Goal: Task Accomplishment & Management: Complete application form

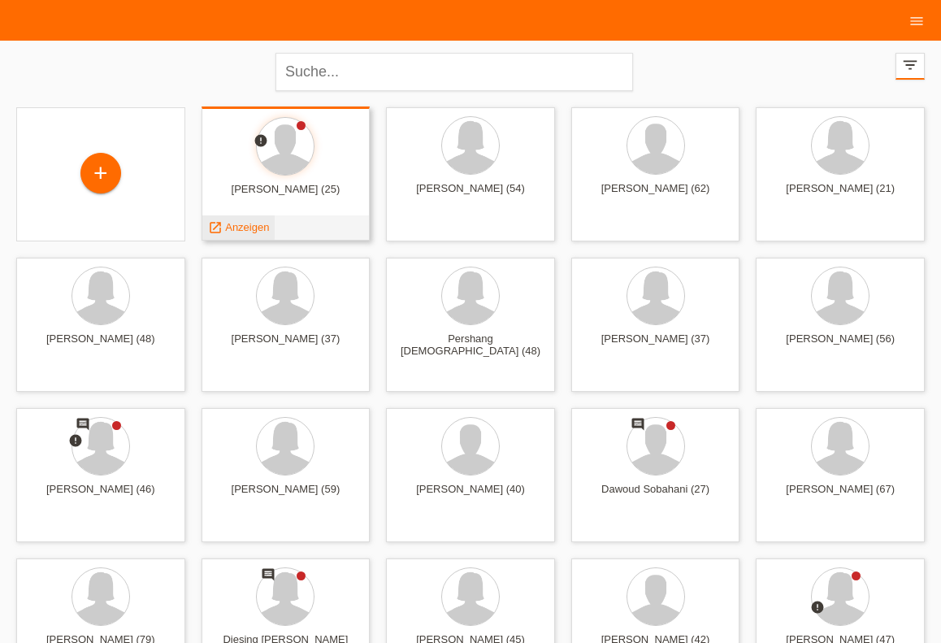
click at [236, 219] on div "launch Anzeigen" at bounding box center [238, 227] width 73 height 24
click at [236, 226] on span "Anzeigen" at bounding box center [247, 227] width 44 height 12
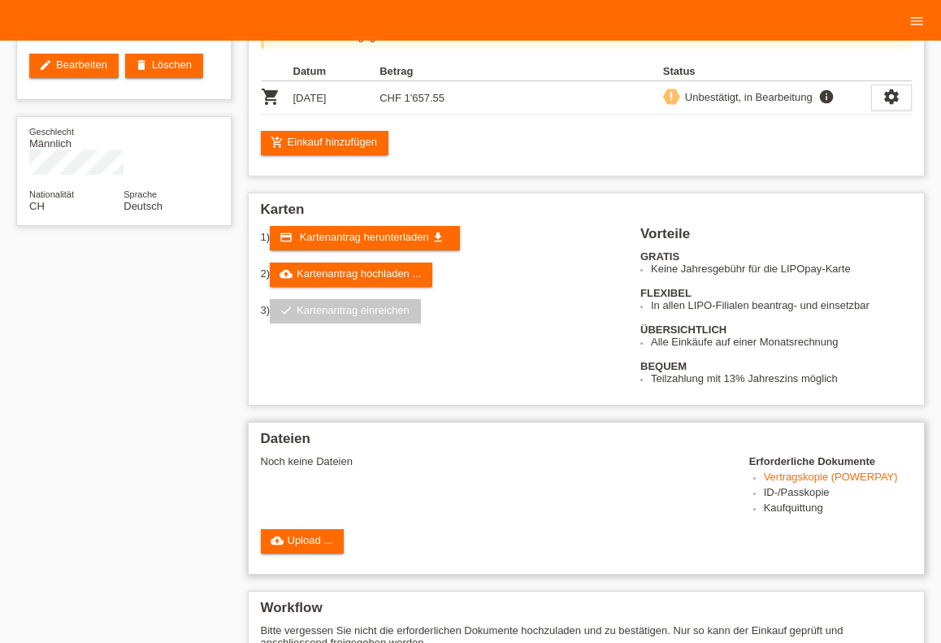
scroll to position [179, 0]
click at [288, 554] on link "cloud_upload Upload ..." at bounding box center [303, 541] width 84 height 24
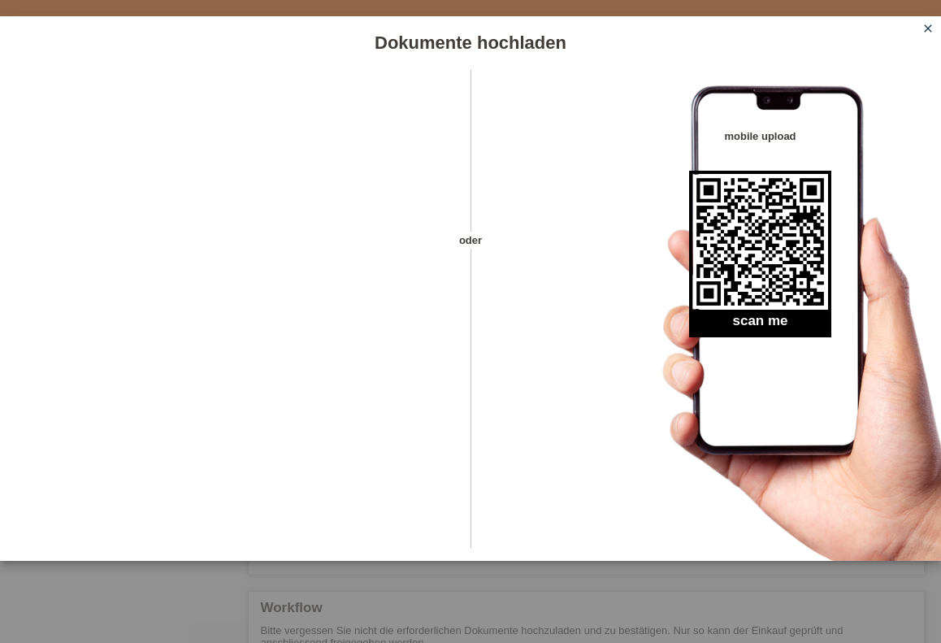
click at [727, 642] on div "Dokumente hochladen oder mobile upload scan me close" at bounding box center [470, 321] width 941 height 643
click at [921, 32] on link "close" at bounding box center [928, 29] width 21 height 19
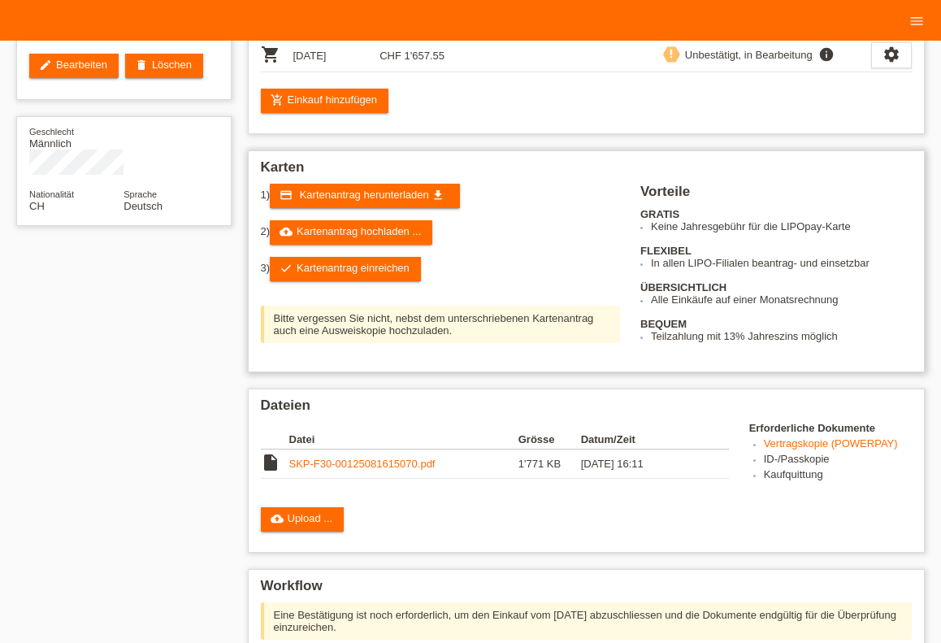
scroll to position [179, 0]
click at [333, 272] on link "check Kartenantrag einreichen" at bounding box center [345, 269] width 151 height 24
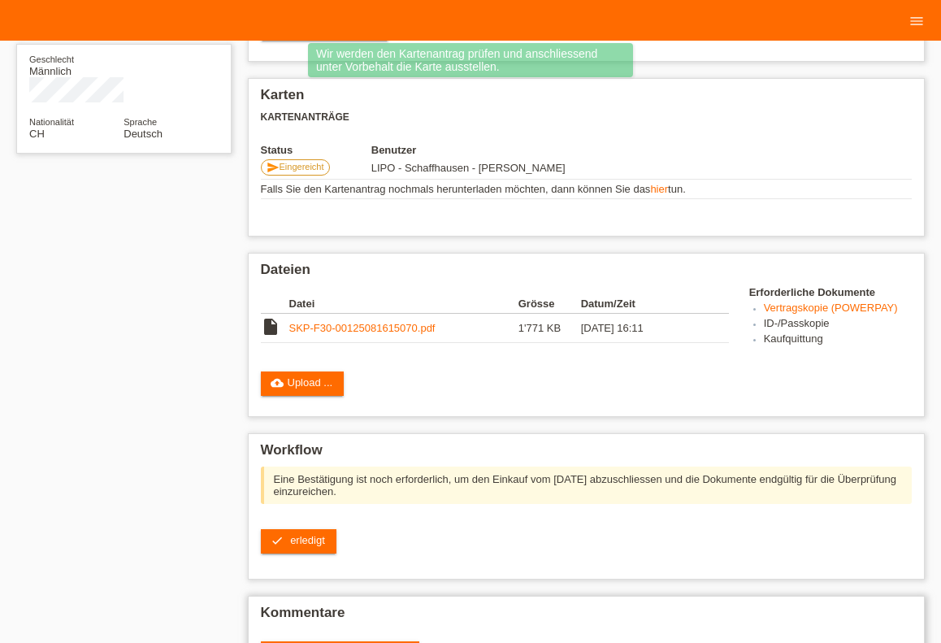
scroll to position [320, 0]
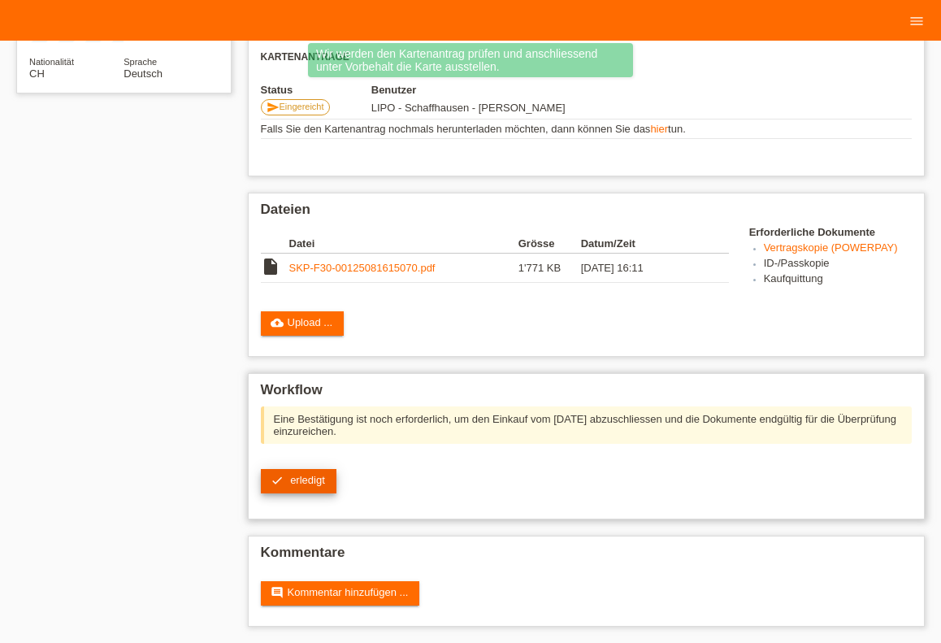
click at [304, 474] on span "erledigt" at bounding box center [307, 480] width 35 height 12
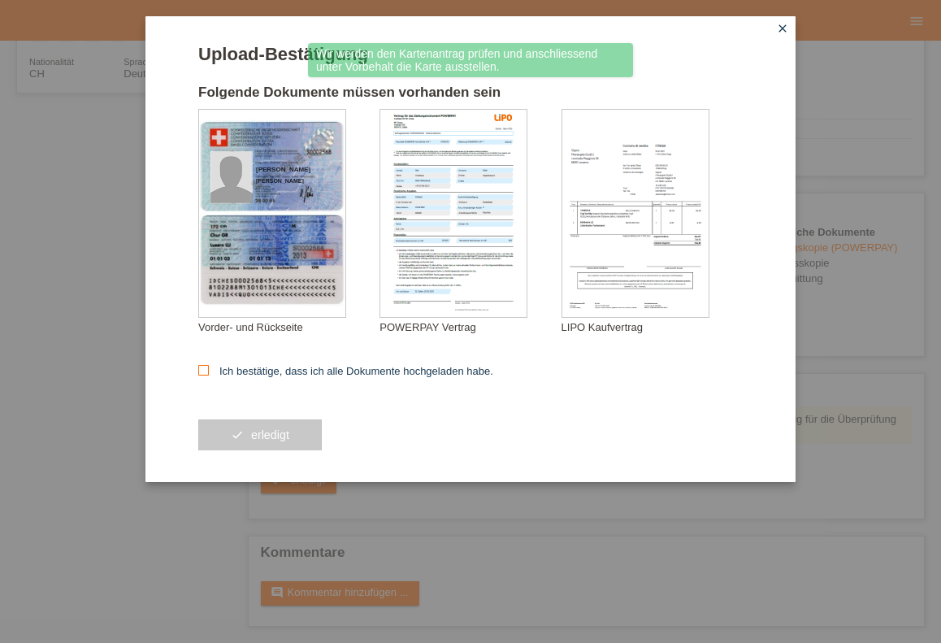
click at [221, 367] on label "Ich bestätige, dass ich alle Dokumente hochgeladen habe." at bounding box center [345, 371] width 295 height 12
click at [209, 367] on input "Ich bestätige, dass ich alle Dokumente hochgeladen habe." at bounding box center [203, 370] width 11 height 11
checkbox input "true"
click at [237, 437] on icon "check" at bounding box center [237, 434] width 13 height 13
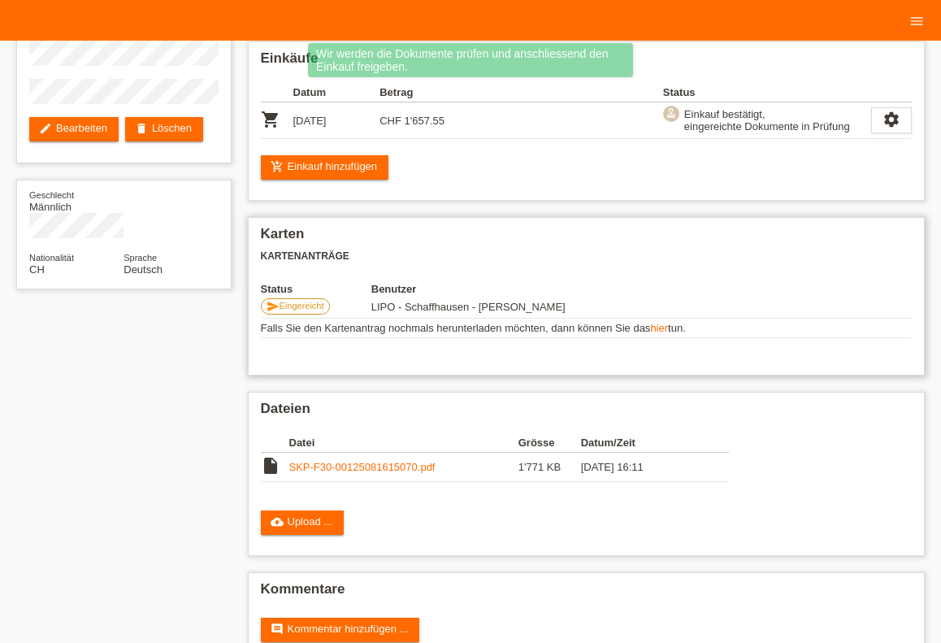
scroll to position [159, 0]
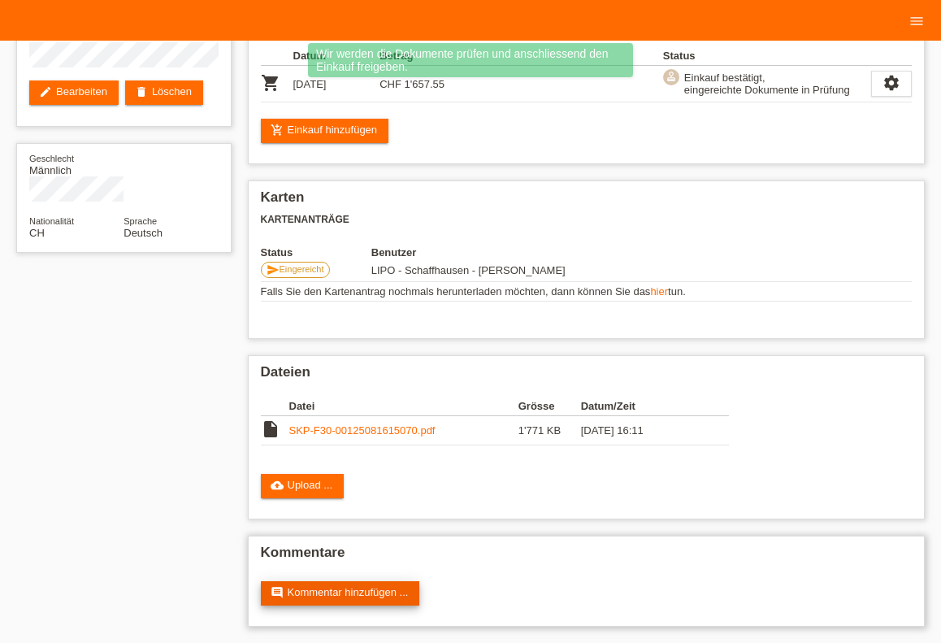
click at [369, 586] on link "comment Kommentar hinzufügen ..." at bounding box center [340, 593] width 159 height 24
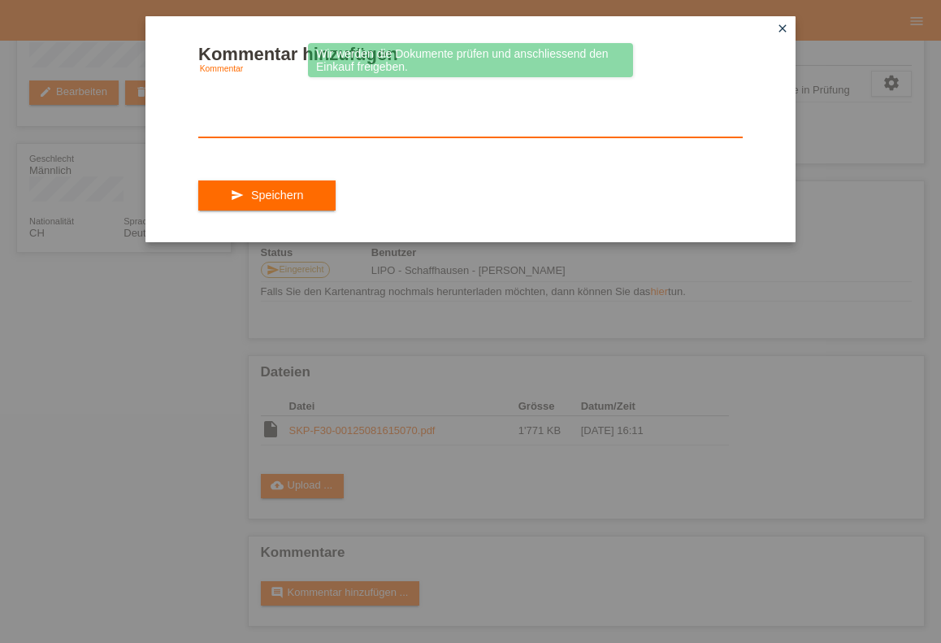
click at [278, 106] on textarea at bounding box center [470, 106] width 545 height 63
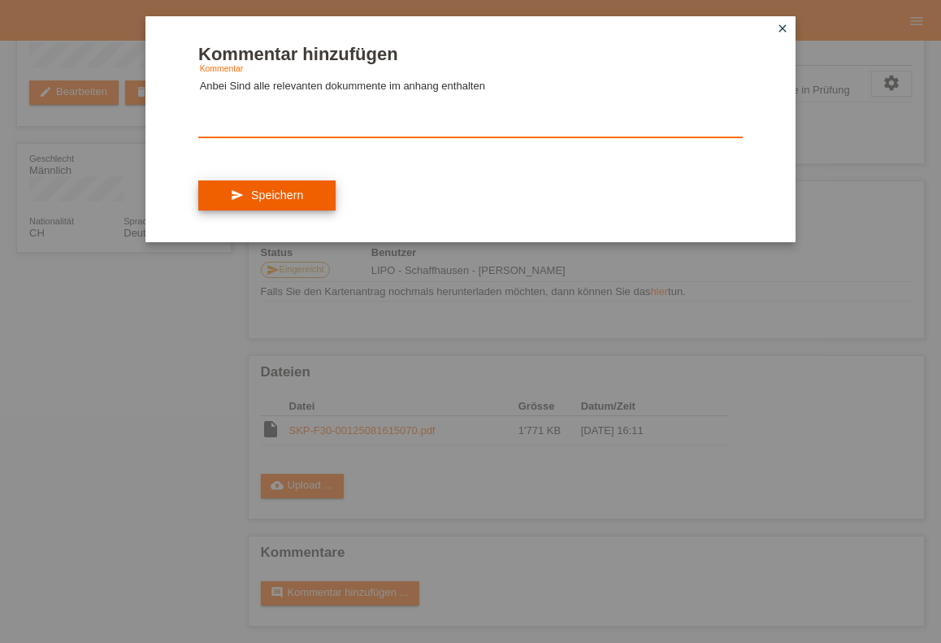
type textarea "Anbei Sind alle relevanten dokummente im anhang enthalten"
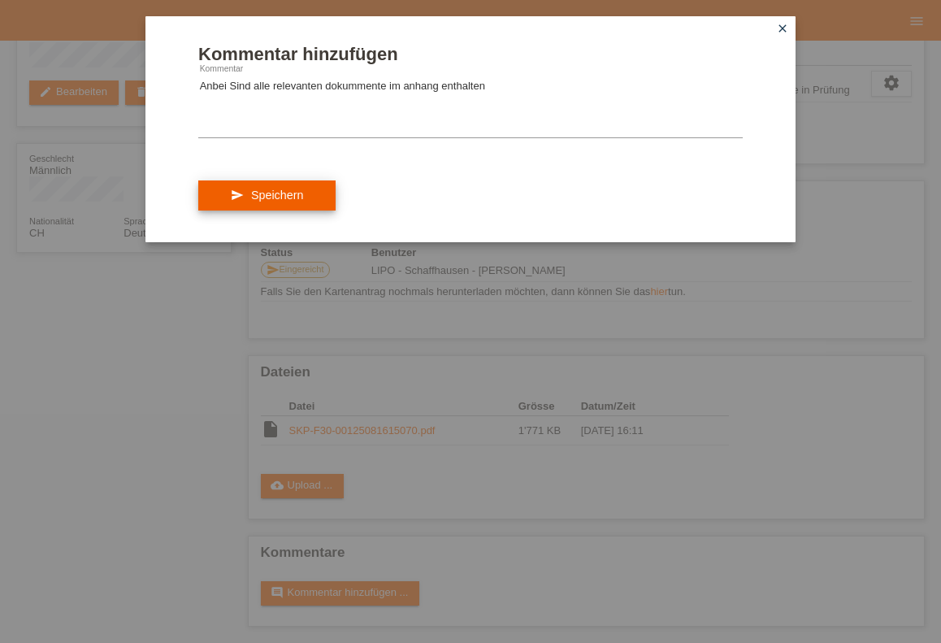
click at [246, 211] on button "send Speichern" at bounding box center [266, 195] width 137 height 31
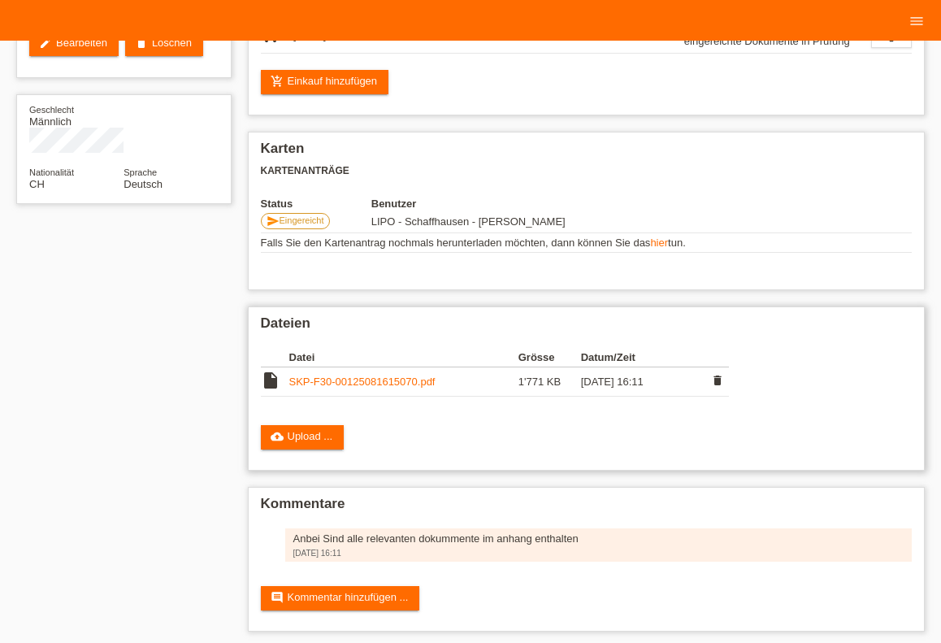
scroll to position [215, 0]
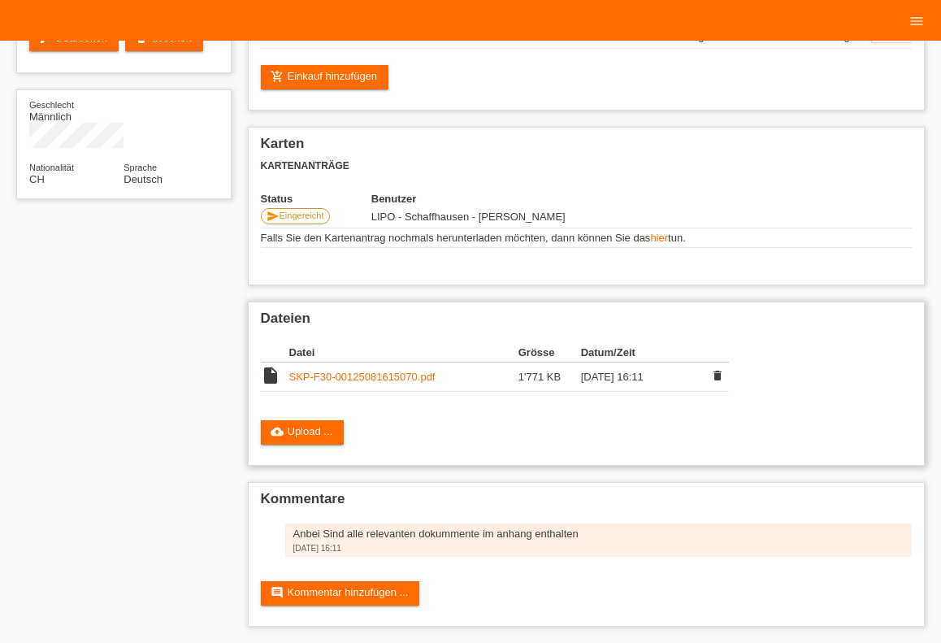
click at [383, 371] on link "SKP-F30-00125081615070.pdf" at bounding box center [362, 377] width 146 height 12
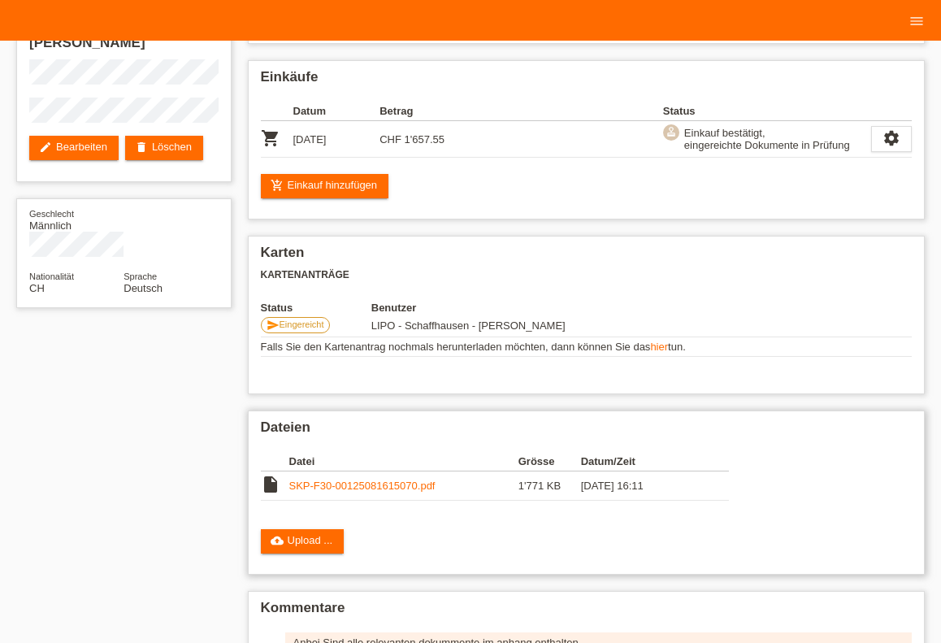
scroll to position [0, 0]
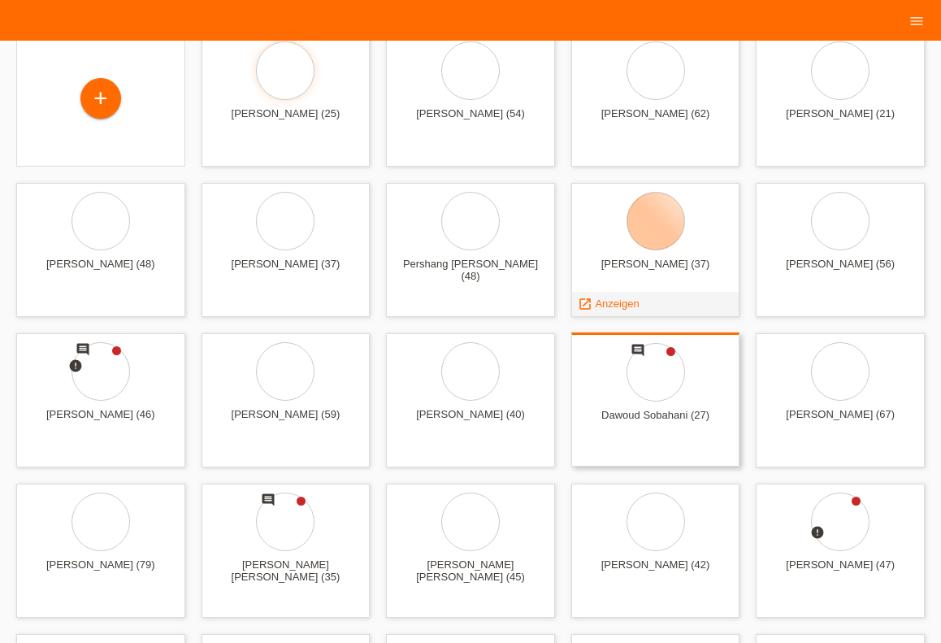
scroll to position [207, 0]
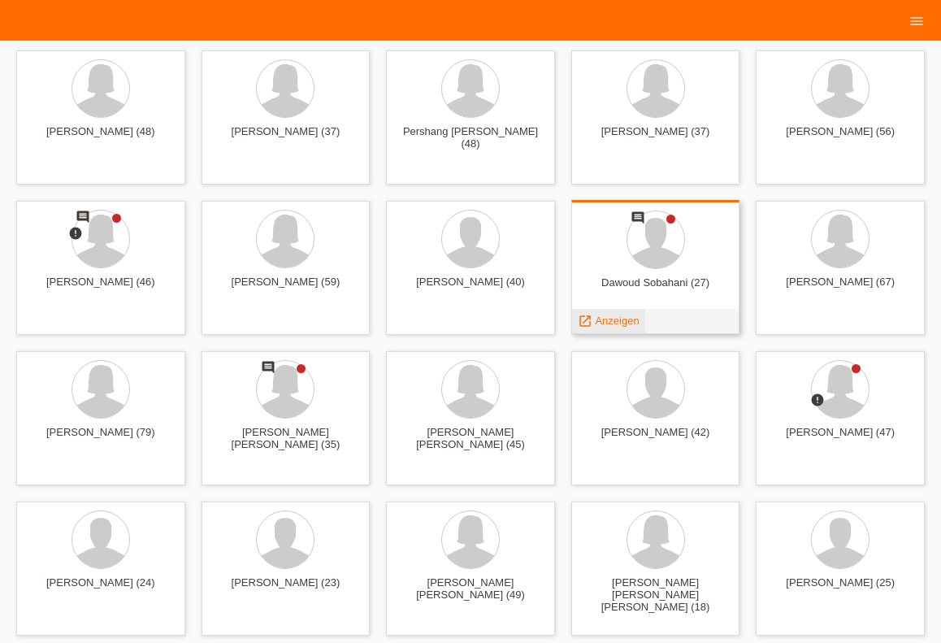
click at [614, 319] on span "Anzeigen" at bounding box center [617, 321] width 44 height 12
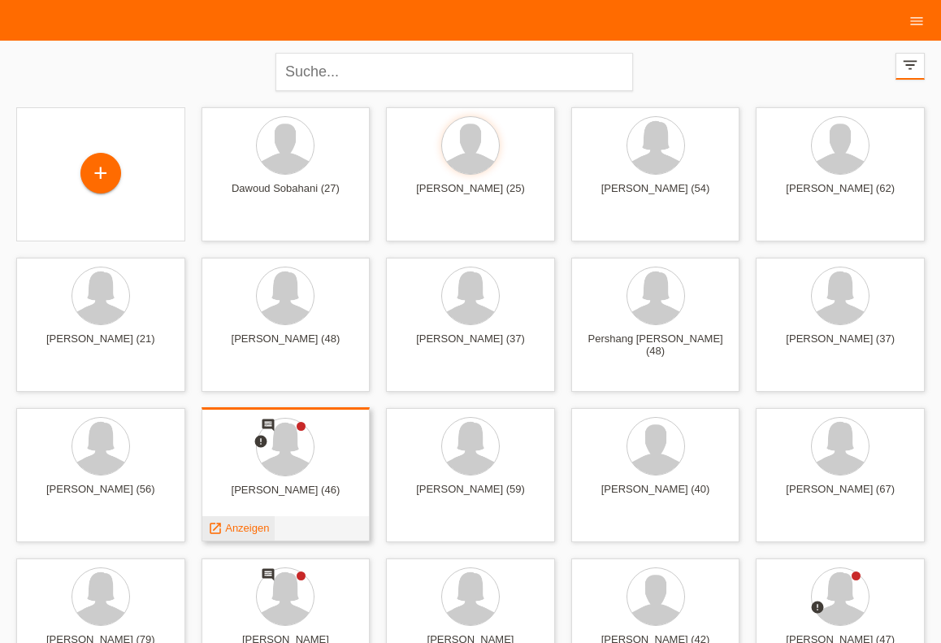
click at [247, 526] on span "Anzeigen" at bounding box center [247, 528] width 44 height 12
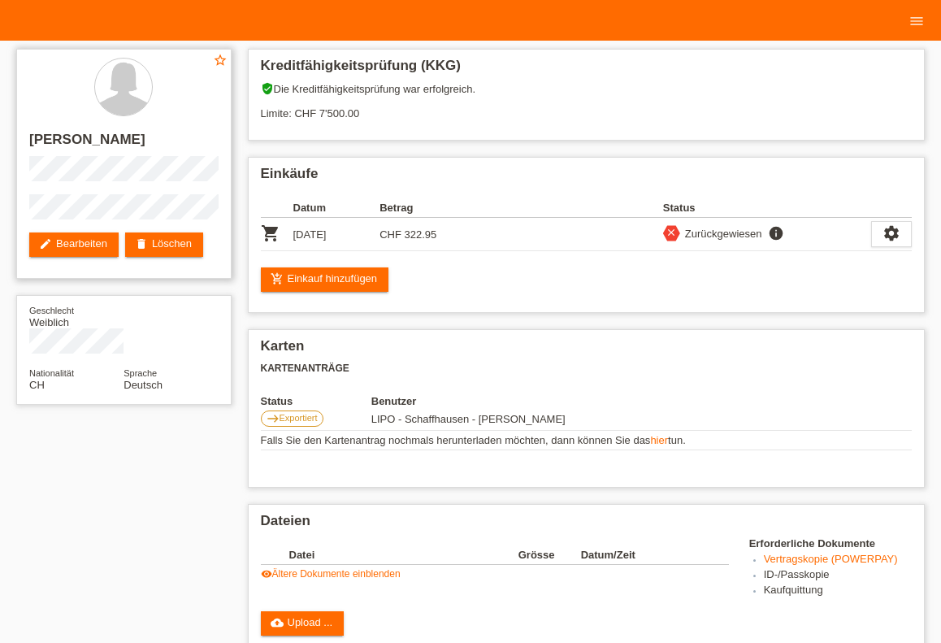
drag, startPoint x: 31, startPoint y: 147, endPoint x: 185, endPoint y: 145, distance: 154.5
click at [185, 145] on h2 "[PERSON_NAME]" at bounding box center [123, 144] width 189 height 24
copy h2 "Monica Antonia Eusebio"
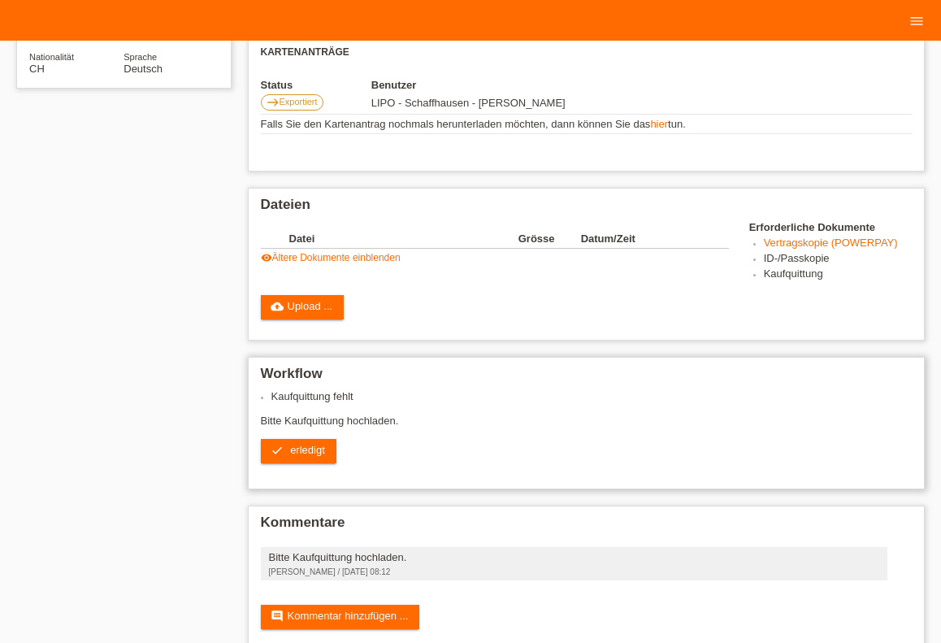
scroll to position [351, 0]
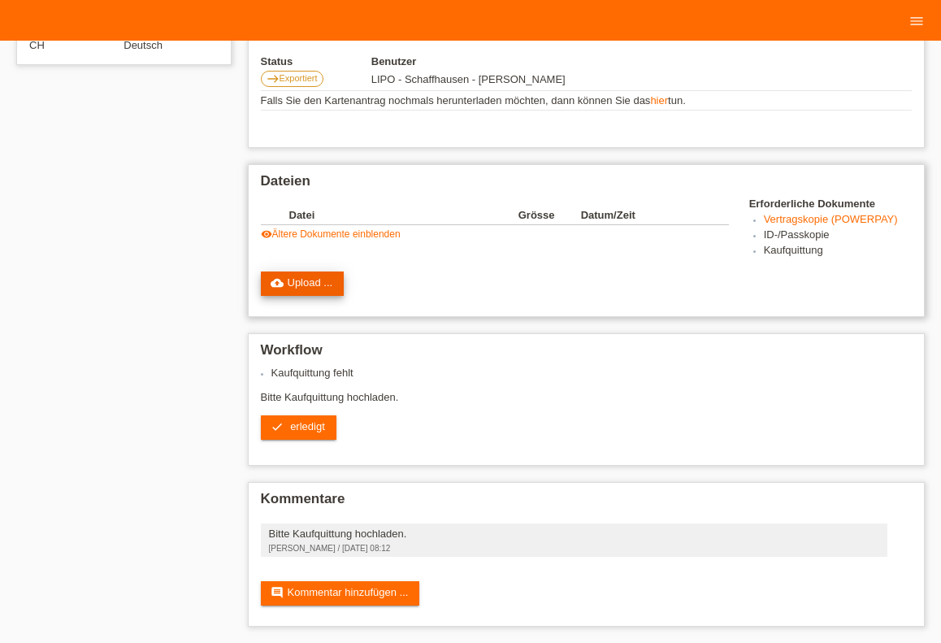
click at [319, 273] on link "cloud_upload Upload ..." at bounding box center [303, 284] width 84 height 24
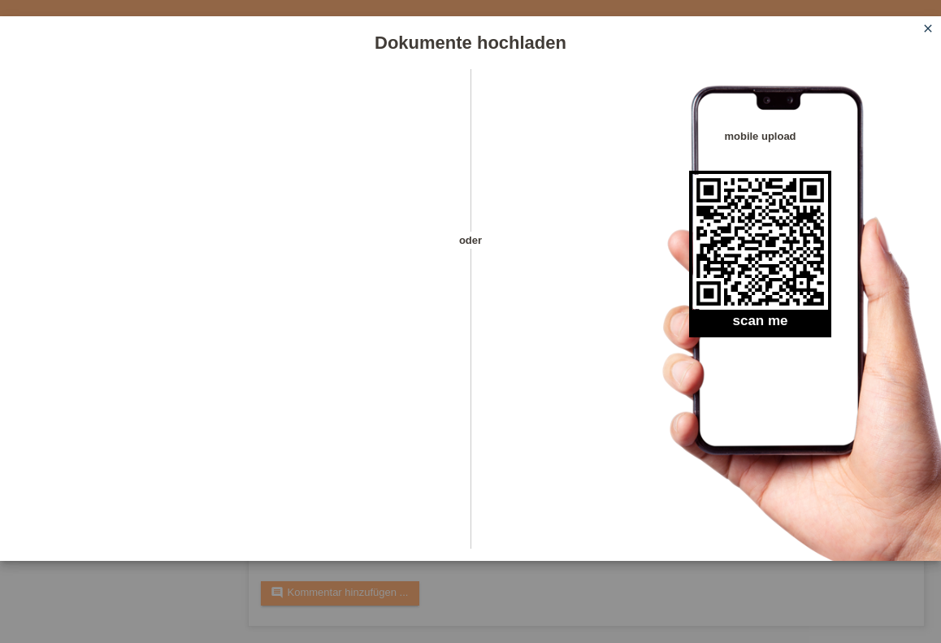
click at [925, 24] on icon "close" at bounding box center [928, 28] width 13 height 13
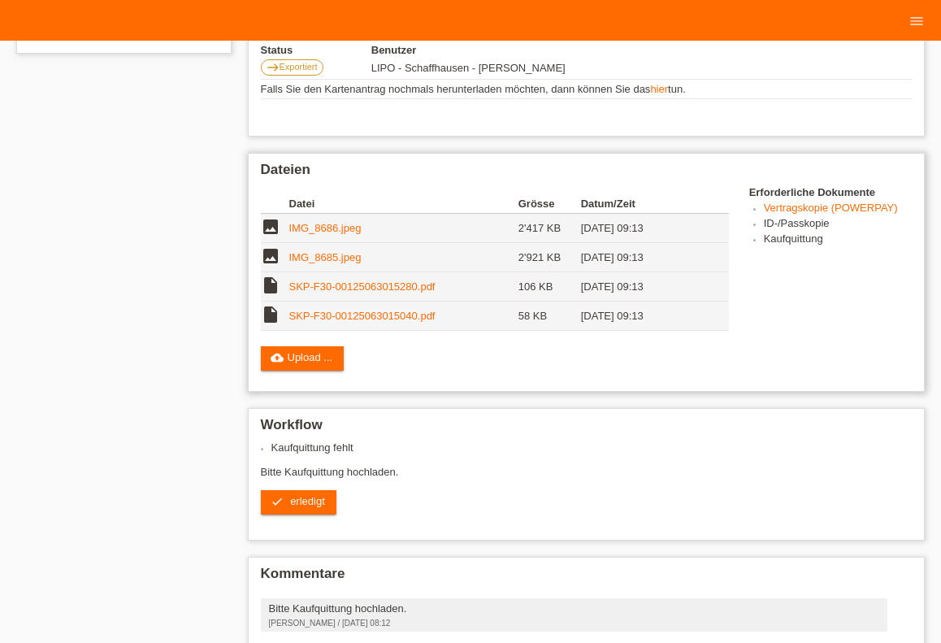
scroll to position [352, 0]
click at [327, 289] on link "SKP-F30-00125063015280.pdf" at bounding box center [362, 286] width 146 height 12
click at [332, 319] on link "SKP-F30-00125063015040.pdf" at bounding box center [362, 315] width 146 height 12
click at [319, 363] on link "cloud_upload Upload ..." at bounding box center [303, 357] width 84 height 24
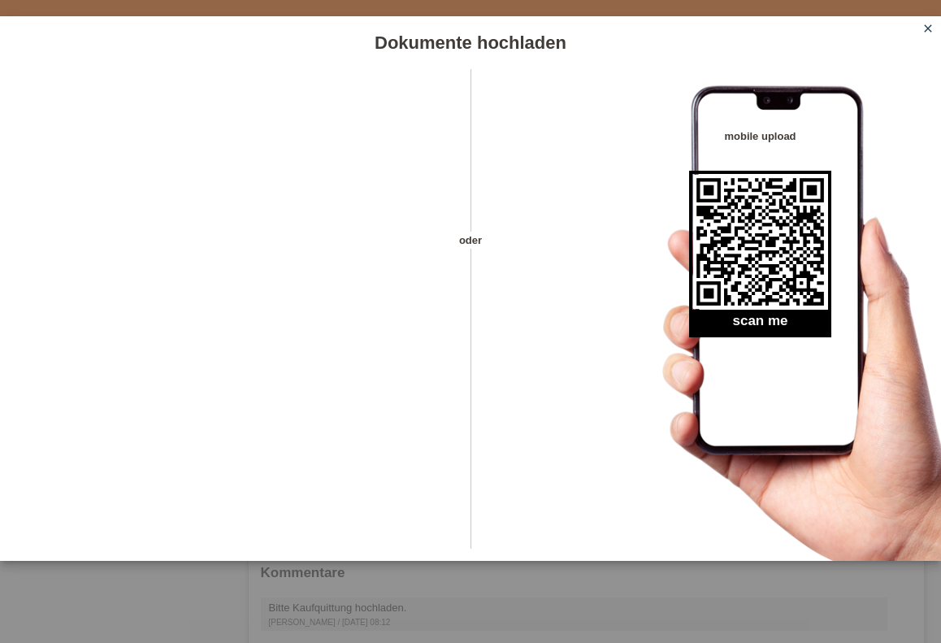
click at [927, 27] on icon "close" at bounding box center [928, 28] width 13 height 13
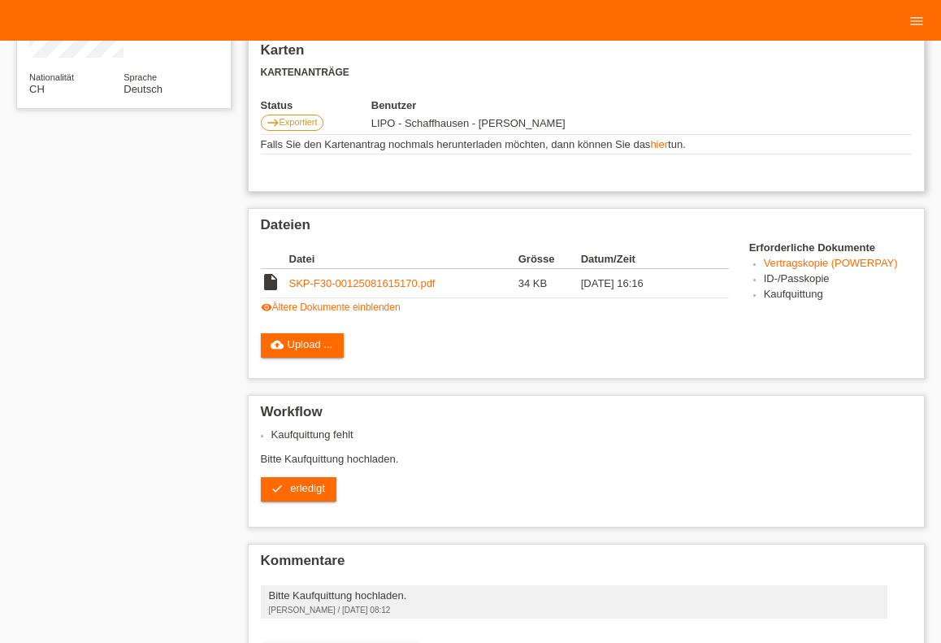
scroll to position [368, 0]
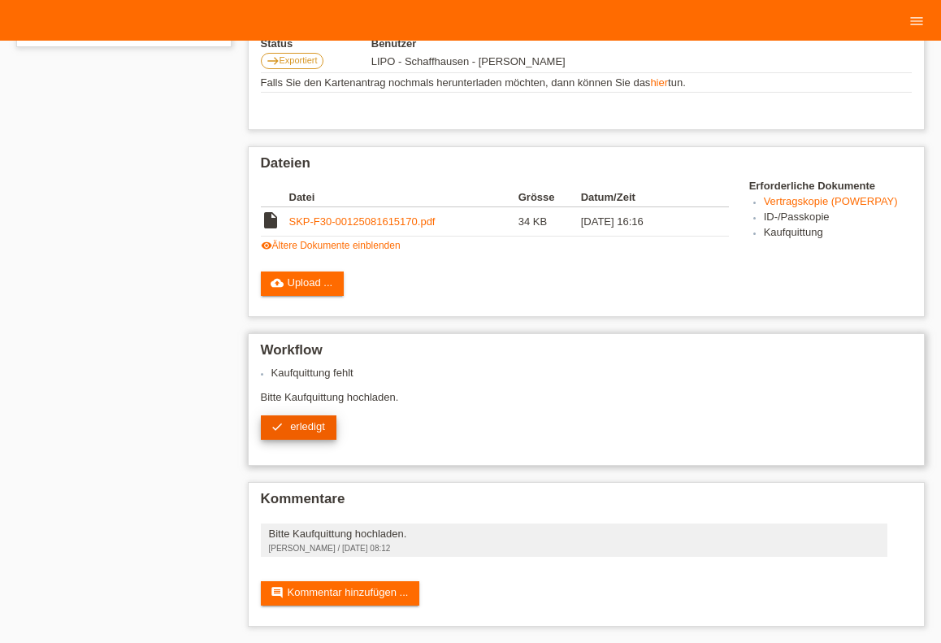
click at [302, 420] on span "erledigt" at bounding box center [307, 426] width 35 height 12
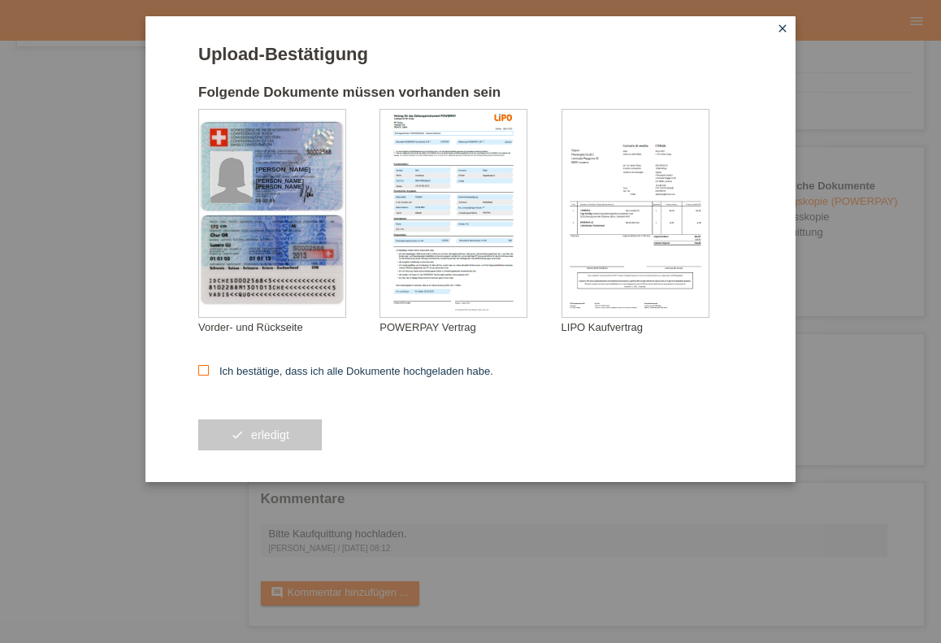
click at [206, 371] on icon at bounding box center [203, 370] width 11 height 11
click at [206, 371] on input "Ich bestätige, dass ich alle Dokumente hochgeladen habe." at bounding box center [203, 370] width 11 height 11
checkbox input "true"
click at [242, 437] on icon "check" at bounding box center [237, 434] width 13 height 13
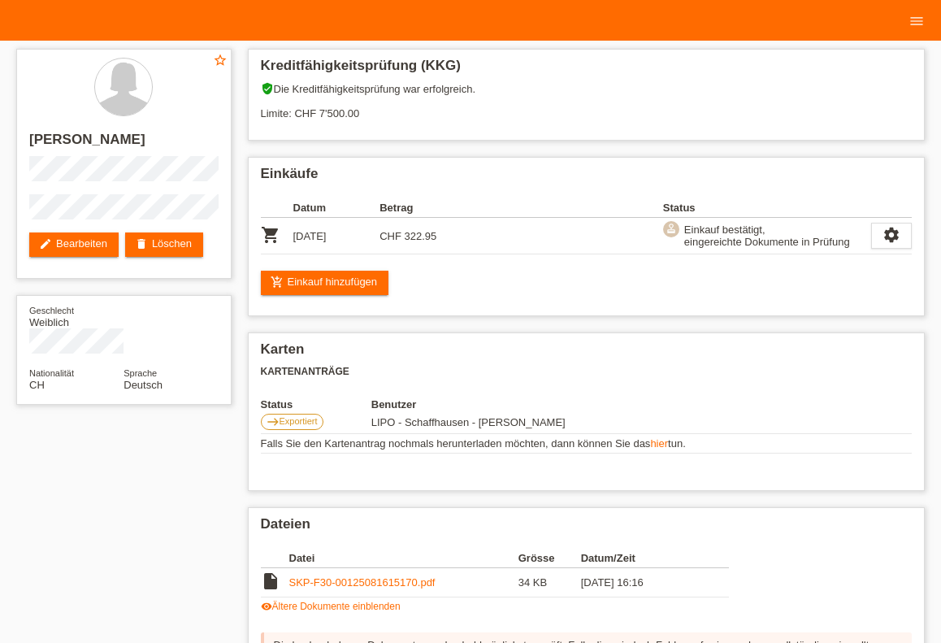
click at [919, 32] on li "menu" at bounding box center [917, 20] width 33 height 41
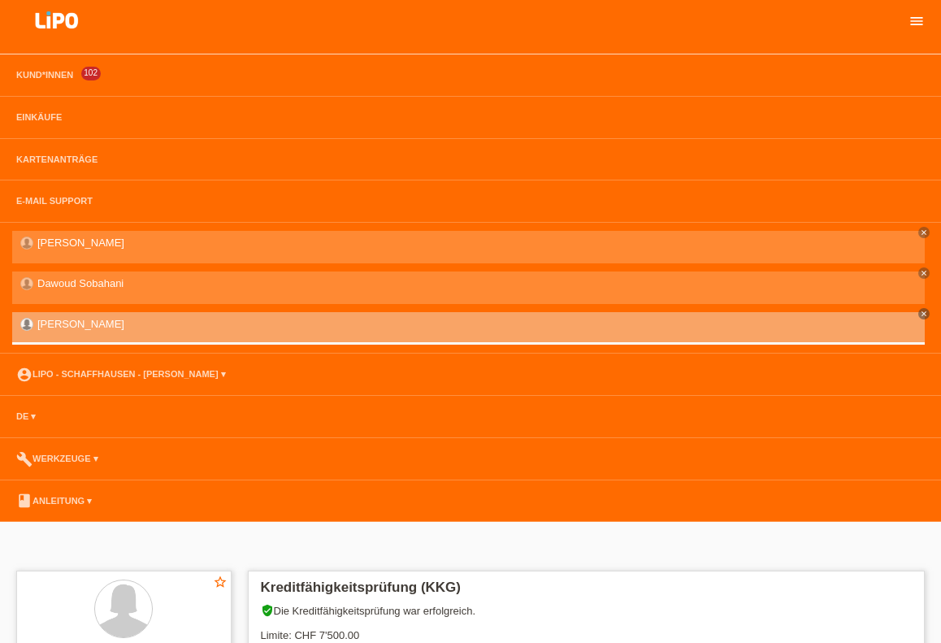
click at [919, 20] on icon "menu" at bounding box center [917, 21] width 16 height 16
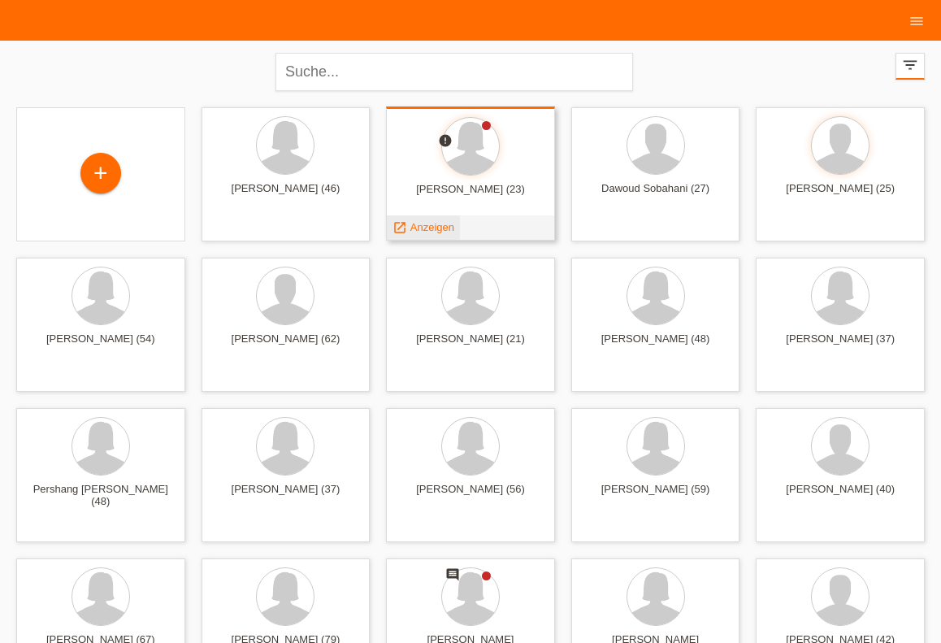
click at [420, 229] on span "Anzeigen" at bounding box center [433, 227] width 44 height 12
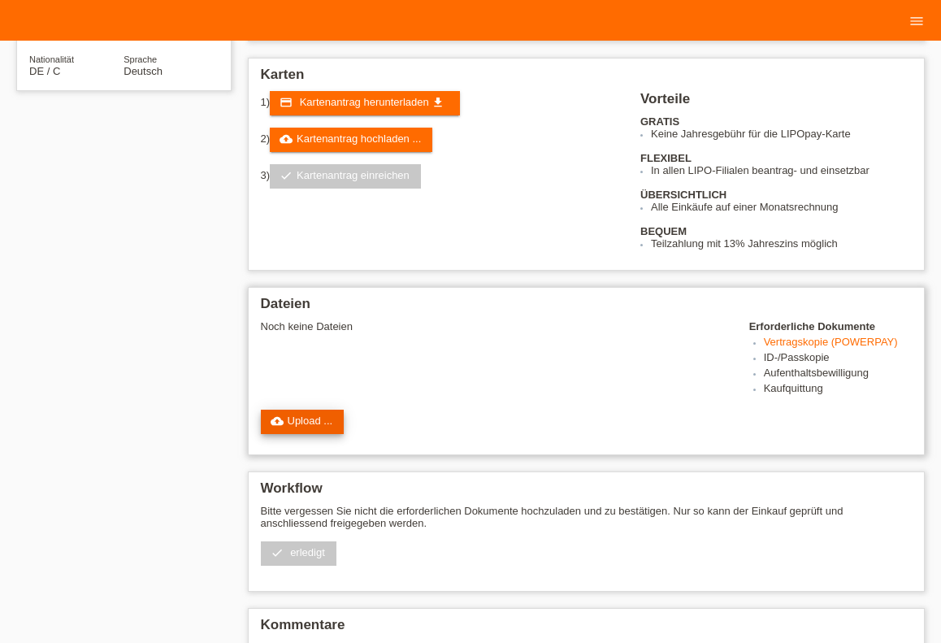
scroll to position [358, 0]
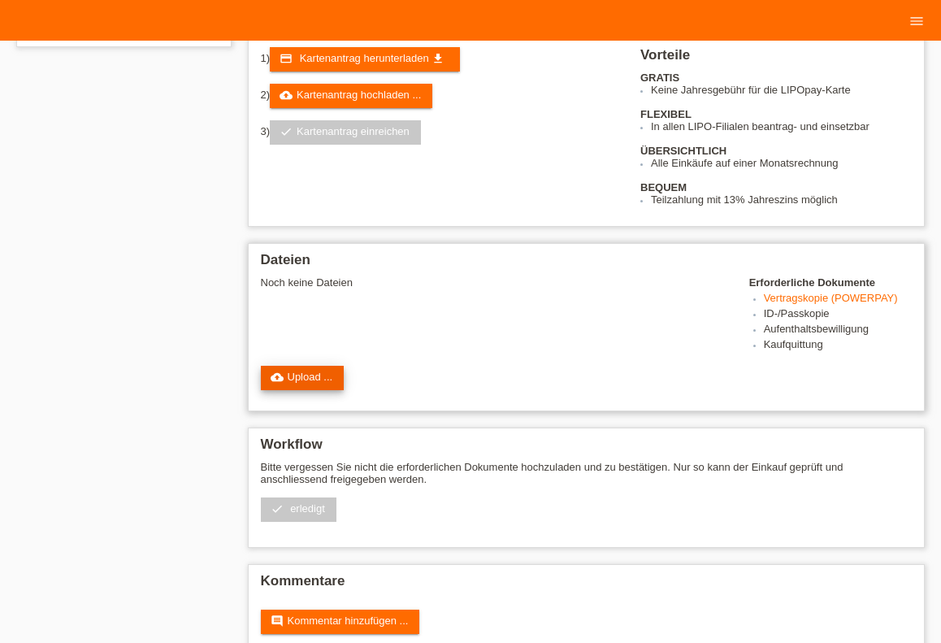
click at [329, 387] on link "cloud_upload Upload ..." at bounding box center [303, 378] width 84 height 24
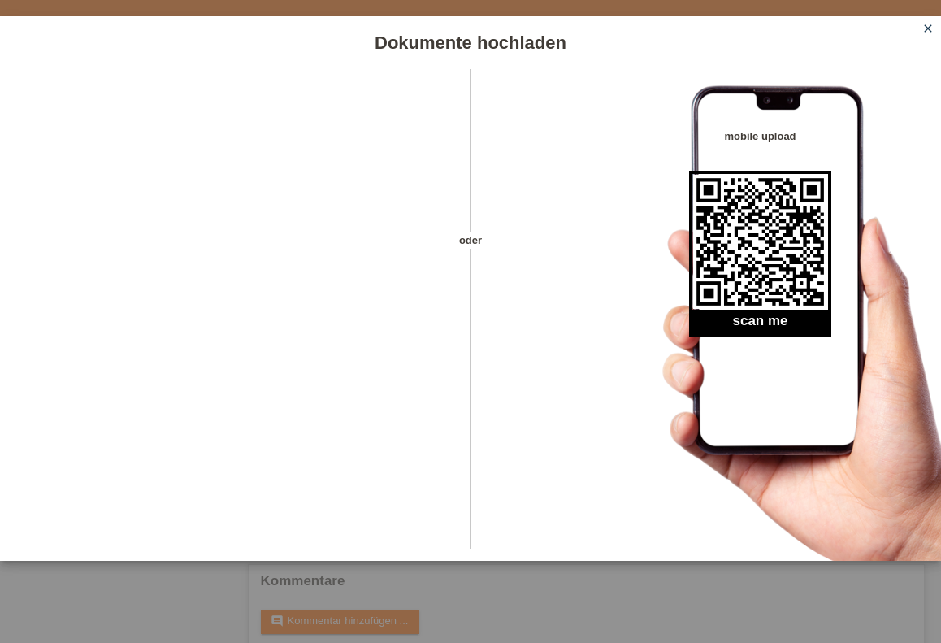
click at [928, 20] on div "Dokumente hochladen" at bounding box center [470, 42] width 941 height 53
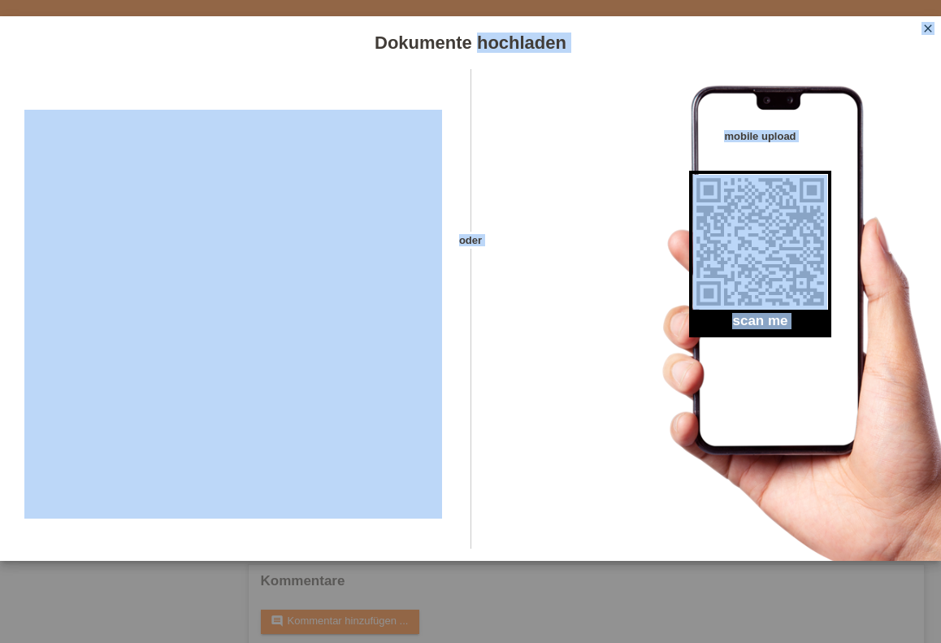
click at [924, 27] on icon "close" at bounding box center [928, 28] width 13 height 13
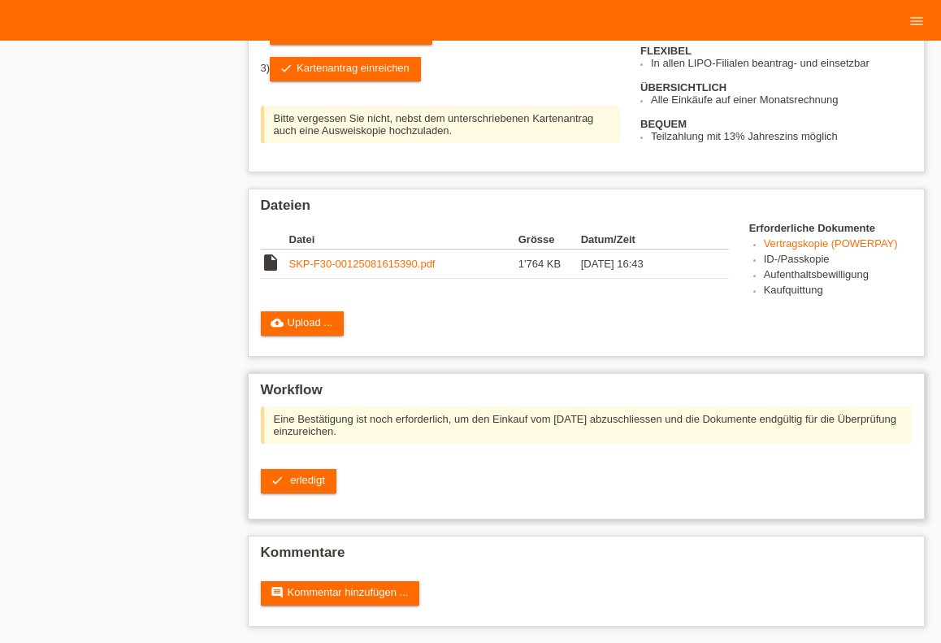
scroll to position [392, 0]
click at [320, 466] on div "Eine Bestätigung ist noch erforderlich, um den Einkauf vom 16.08.2025 abzuschli…" at bounding box center [587, 455] width 652 height 99
click at [311, 476] on span "erledigt" at bounding box center [307, 480] width 35 height 12
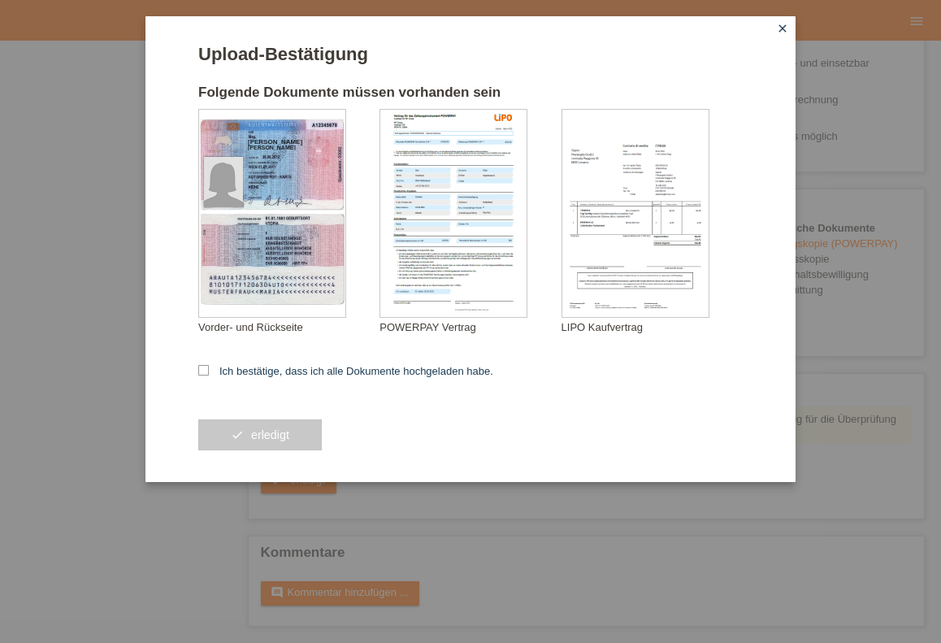
click at [295, 385] on form "Upload-Bestätigung Folgende Dokumente müssen vorhanden sein Pohl Michele Stepha…" at bounding box center [470, 263] width 545 height 438
click at [294, 376] on label "Ich bestätige, dass ich alle Dokumente hochgeladen habe." at bounding box center [345, 371] width 295 height 12
click at [209, 376] on input "Ich bestätige, dass ich alle Dokumente hochgeladen habe." at bounding box center [203, 370] width 11 height 11
checkbox input "true"
click at [297, 427] on button "check erledigt" at bounding box center [260, 434] width 124 height 31
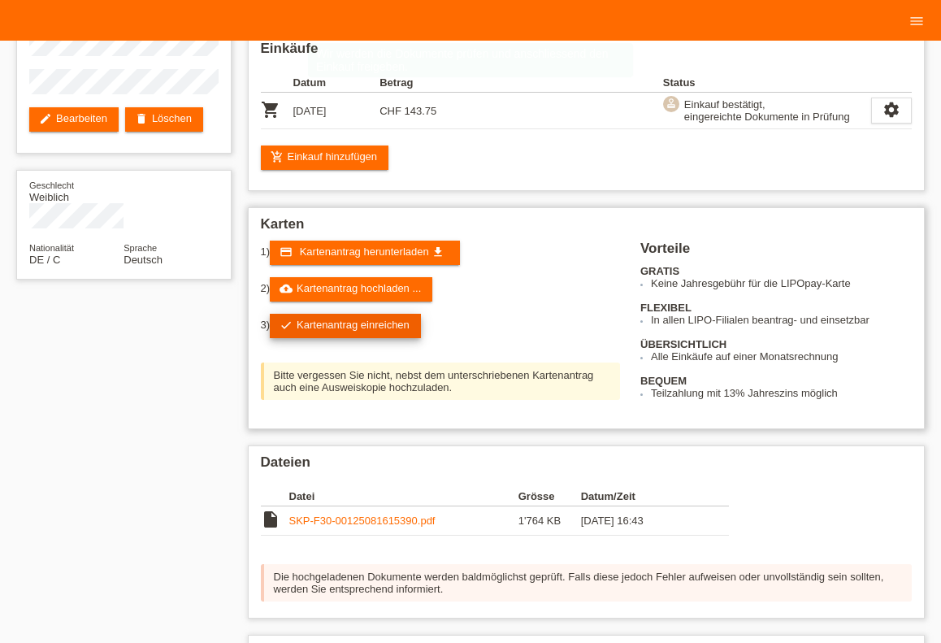
scroll to position [234, 0]
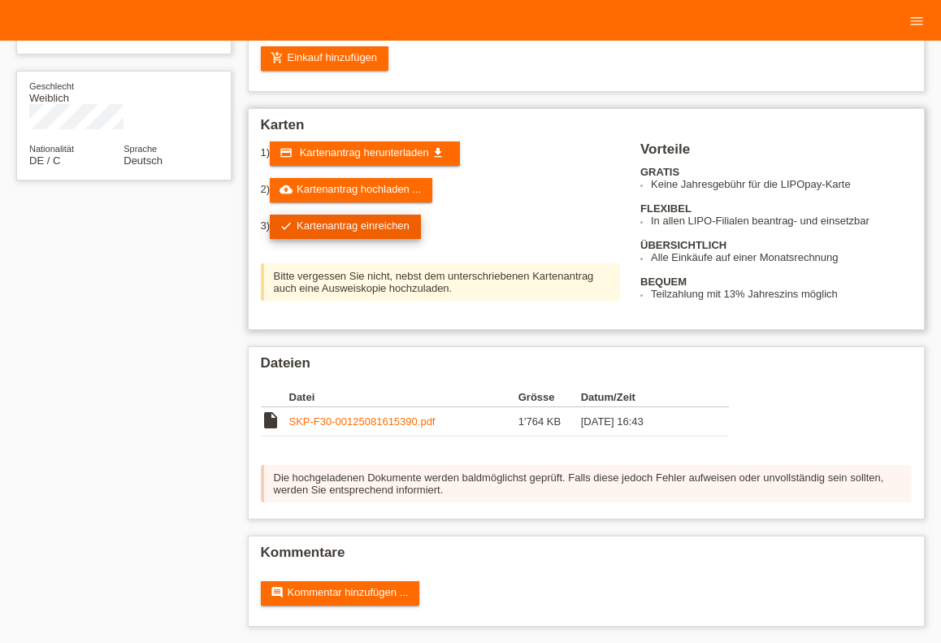
click at [363, 226] on link "check Kartenantrag einreichen" at bounding box center [345, 227] width 151 height 24
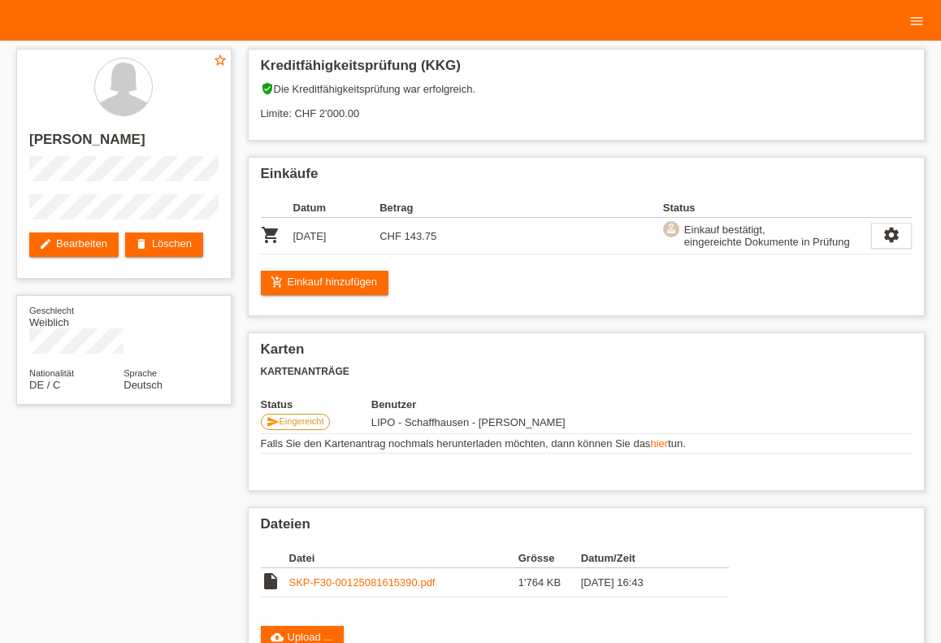
scroll to position [159, 0]
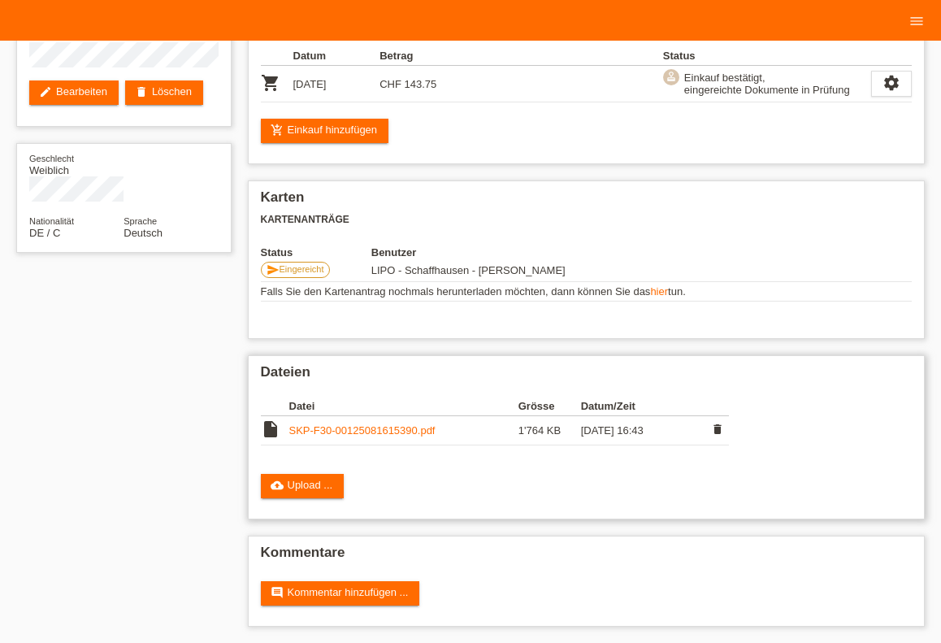
click at [345, 438] on td "SKP-F30-00125081615390.pdf" at bounding box center [403, 430] width 229 height 29
click at [340, 427] on link "SKP-F30-00125081615390.pdf" at bounding box center [362, 430] width 146 height 12
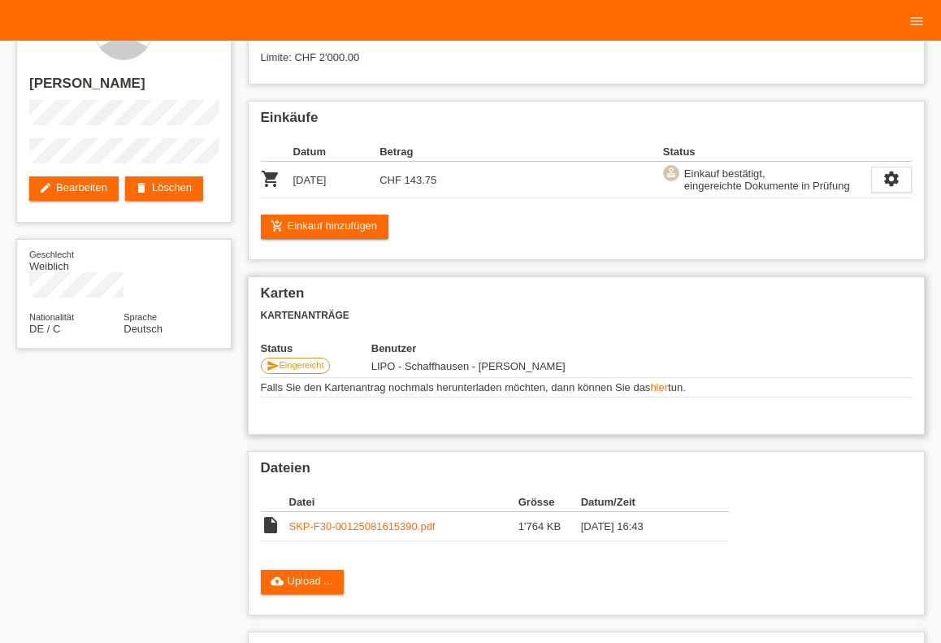
scroll to position [0, 0]
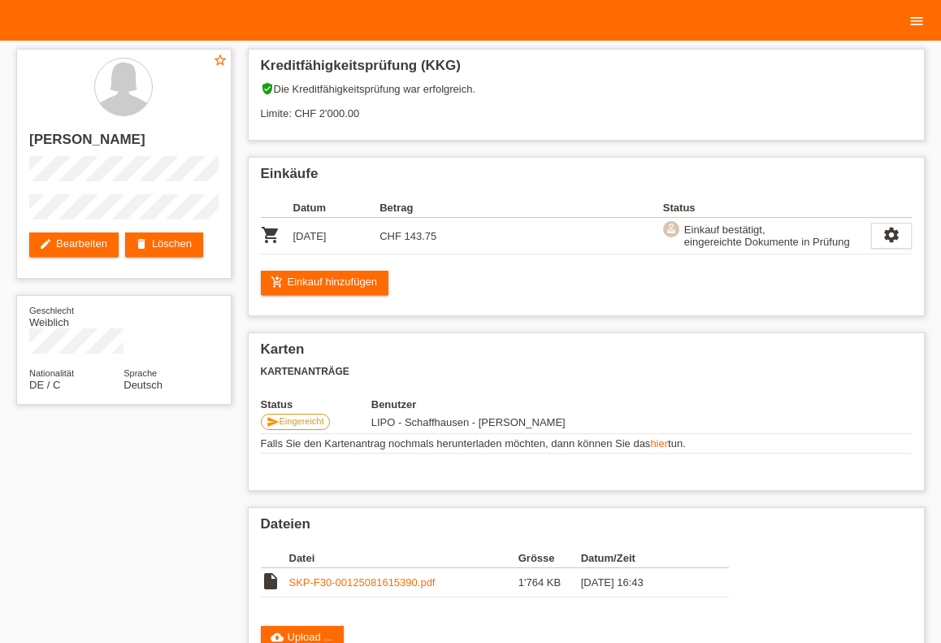
click at [913, 23] on icon "menu" at bounding box center [917, 21] width 16 height 16
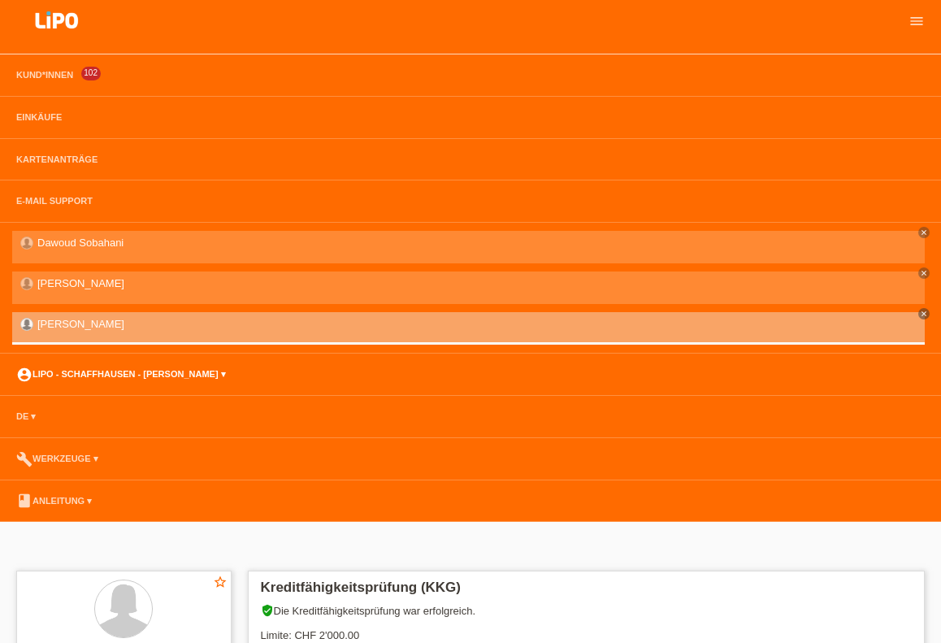
click at [126, 379] on link "account_circle LIPO - Schaffhausen - [PERSON_NAME] ▾" at bounding box center [121, 374] width 226 height 10
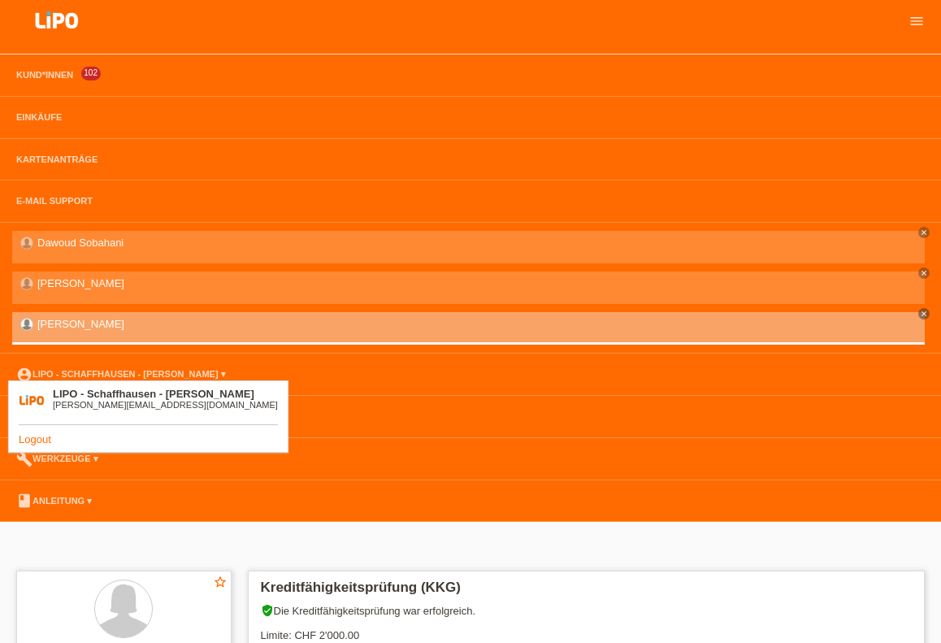
click at [28, 442] on link "Logout" at bounding box center [35, 439] width 33 height 12
